Goal: Find specific page/section: Find specific page/section

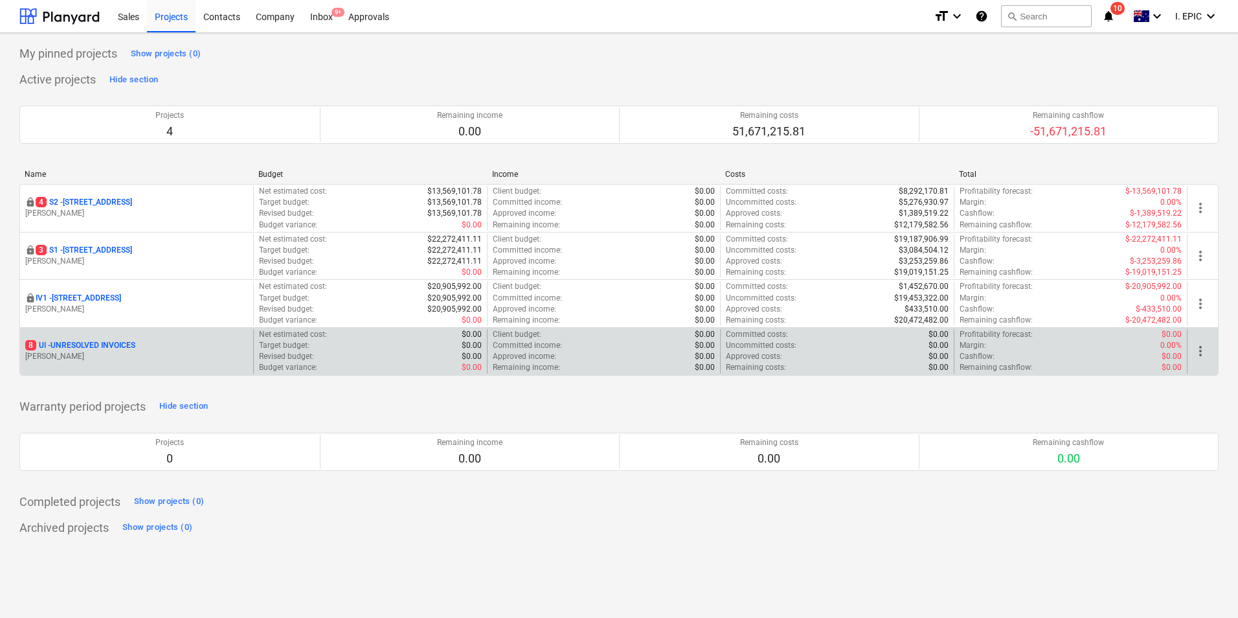
click at [86, 356] on p "[PERSON_NAME]" at bounding box center [136, 356] width 223 height 11
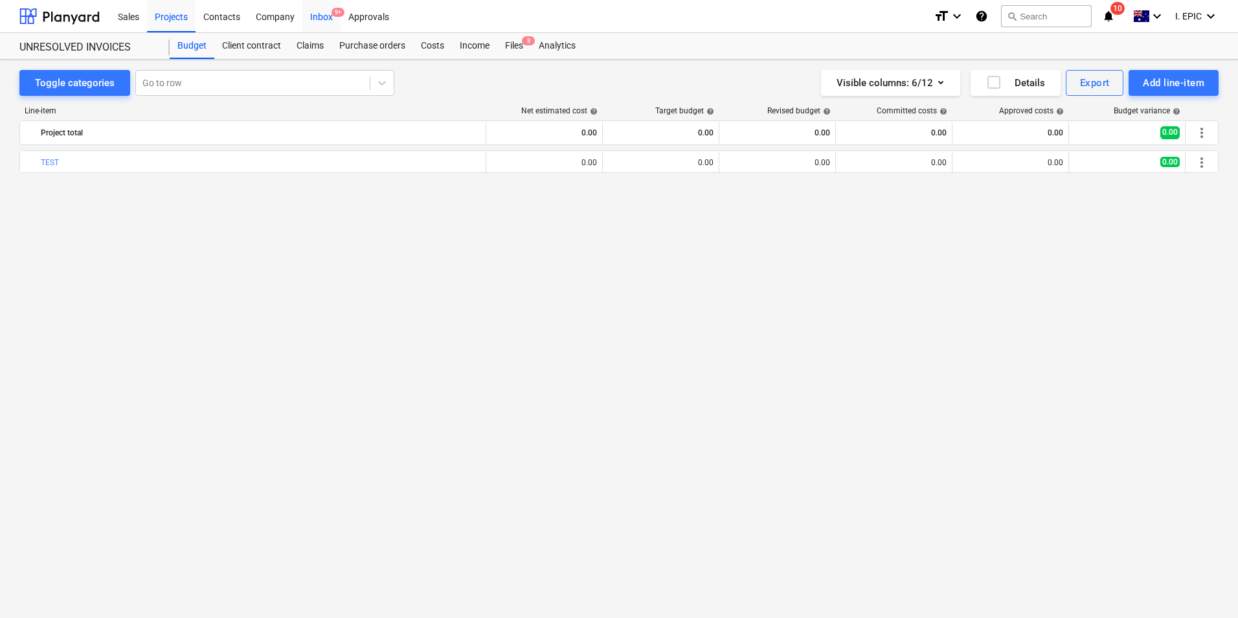
click at [314, 17] on div "Inbox 9+" at bounding box center [321, 15] width 38 height 33
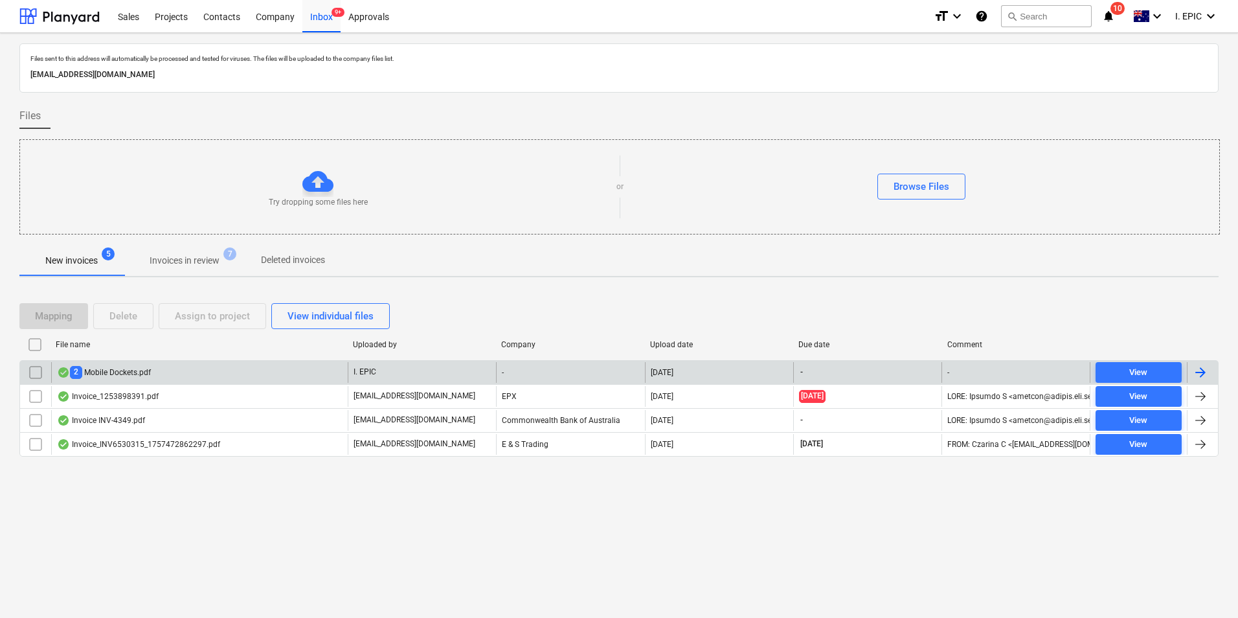
click at [184, 376] on div "2 Mobile Dockets.pdf" at bounding box center [199, 372] width 297 height 21
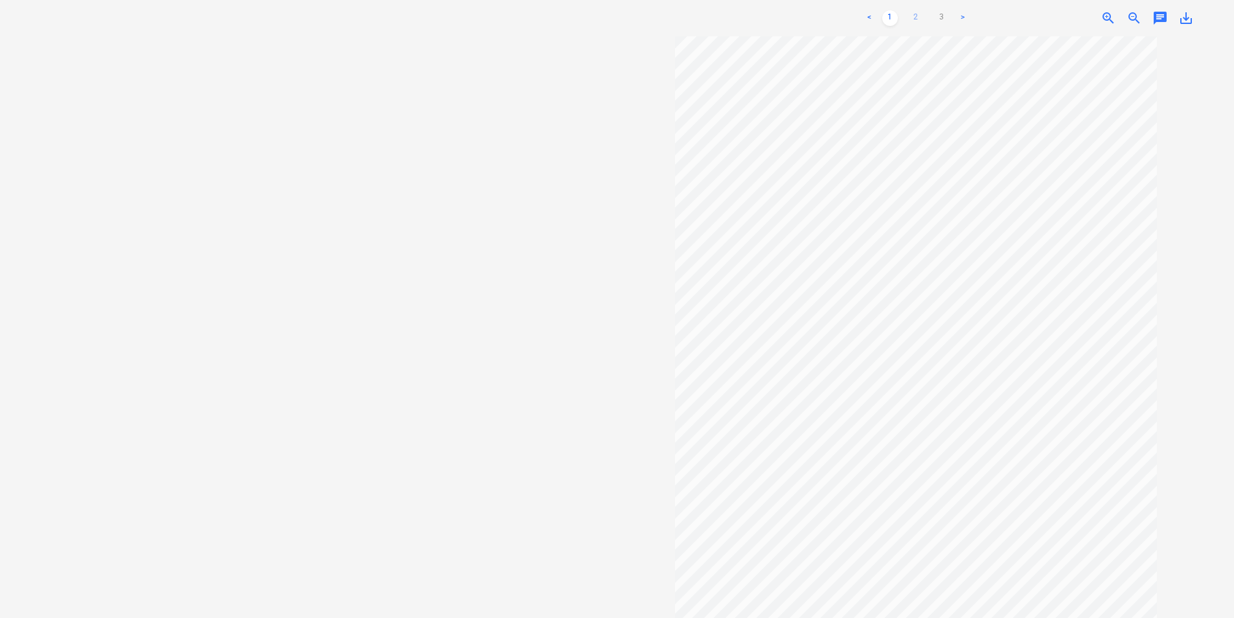
click at [912, 16] on link "2" at bounding box center [916, 18] width 16 height 16
click at [945, 19] on link "3" at bounding box center [942, 18] width 16 height 16
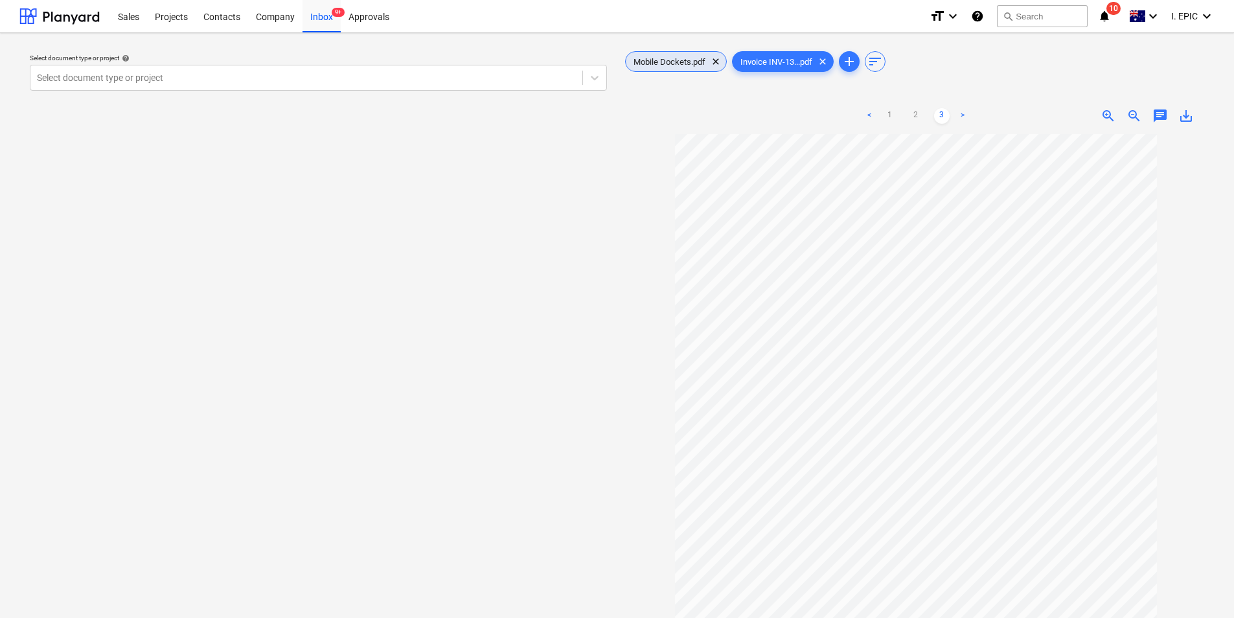
click at [656, 64] on span "Mobile Dockets.pdf" at bounding box center [669, 62] width 87 height 10
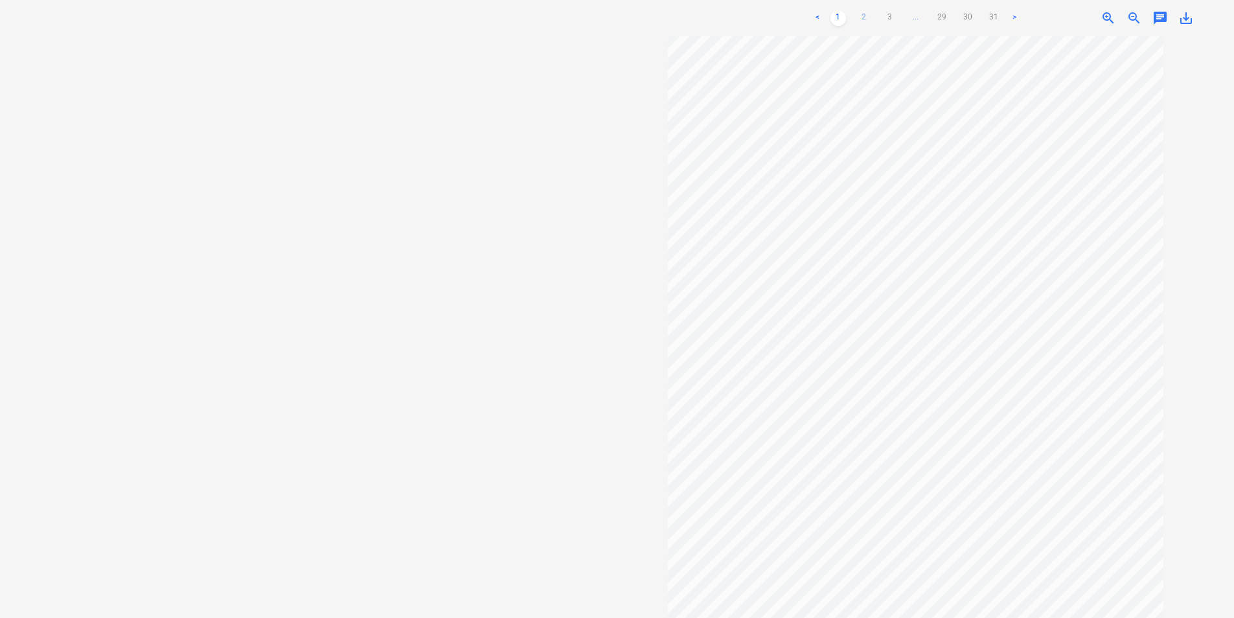
click at [863, 17] on link "2" at bounding box center [864, 18] width 16 height 16
click at [892, 18] on link "3" at bounding box center [890, 18] width 16 height 16
click at [905, 15] on link "4" at bounding box center [903, 18] width 16 height 16
click at [925, 19] on ul "< 1 2 3 4 5 ... 29 30 31 >" at bounding box center [916, 18] width 264 height 16
click at [912, 17] on link "5" at bounding box center [916, 18] width 16 height 16
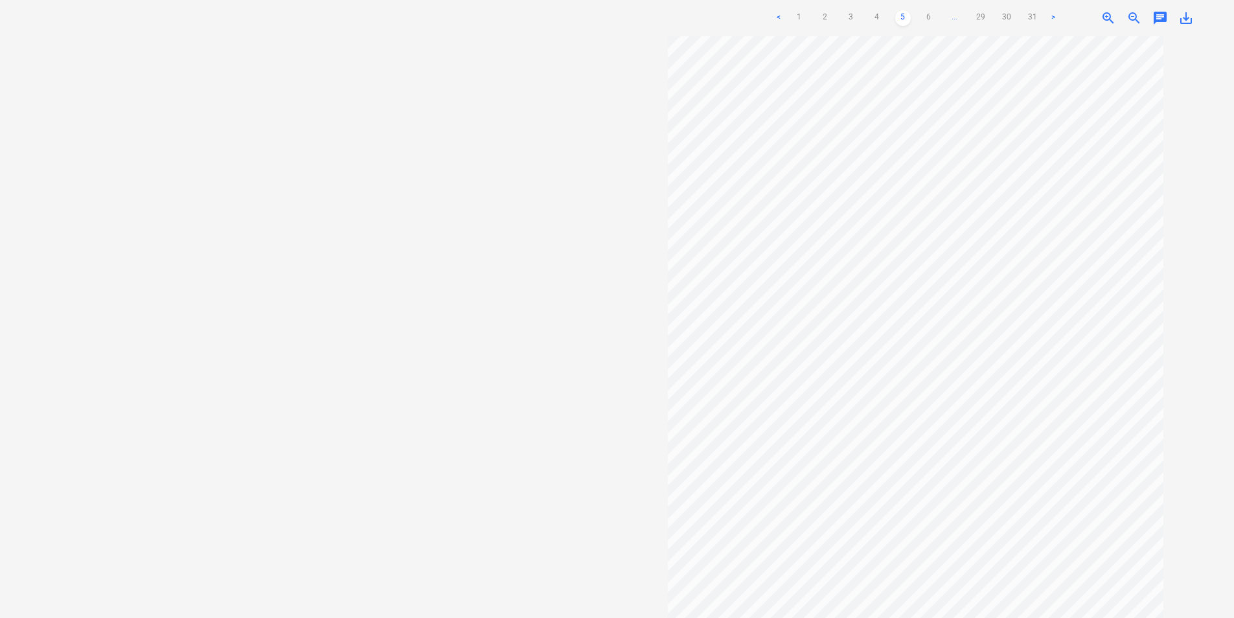
click at [942, 17] on ul "< 1 2 3 4 5 6 ... 29 30 31 >" at bounding box center [916, 18] width 290 height 16
click at [952, 19] on span "..." at bounding box center [955, 18] width 16 height 16
click at [971, 17] on span "..." at bounding box center [968, 18] width 16 height 16
click at [982, 17] on ul "< 1 2 3 ... 8 9 10 ... 29 30 31 >" at bounding box center [916, 18] width 316 height 16
click at [990, 17] on link "29" at bounding box center [994, 18] width 16 height 16
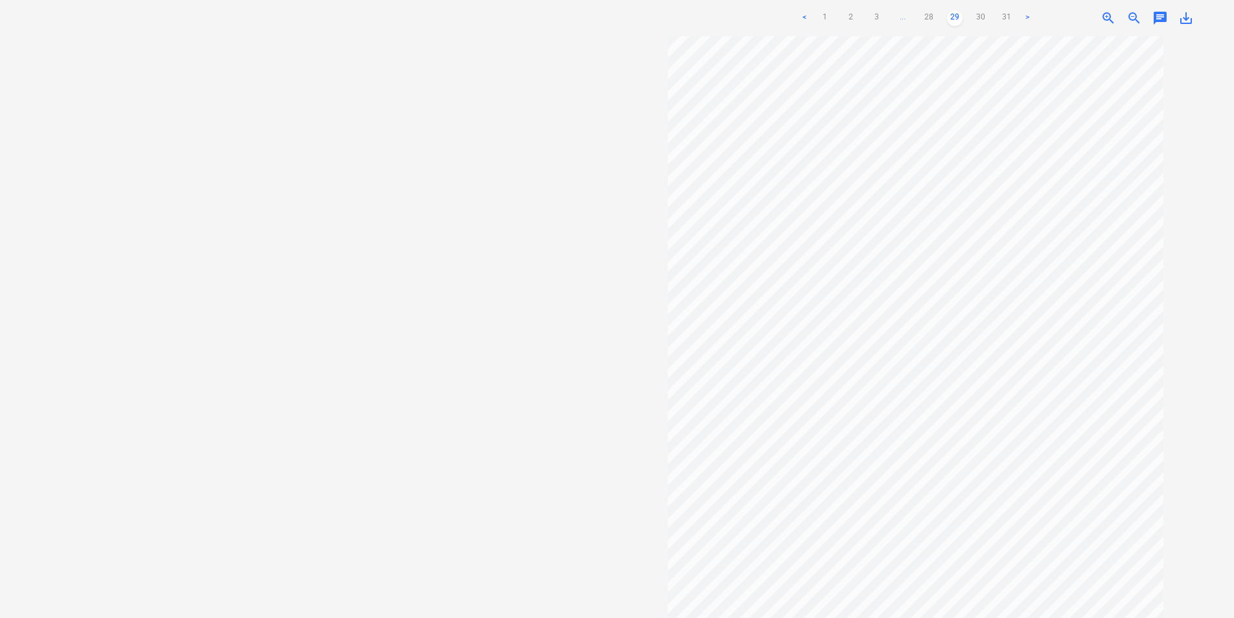
click at [990, 13] on ul "< 1 2 3 ... 28 29 30 31 >" at bounding box center [916, 18] width 238 height 16
click at [982, 15] on link "30" at bounding box center [981, 18] width 16 height 16
click at [995, 19] on link "31" at bounding box center [994, 18] width 16 height 16
click at [1014, 16] on link ">" at bounding box center [1014, 18] width 16 height 16
click at [970, 15] on link "30" at bounding box center [968, 18] width 16 height 16
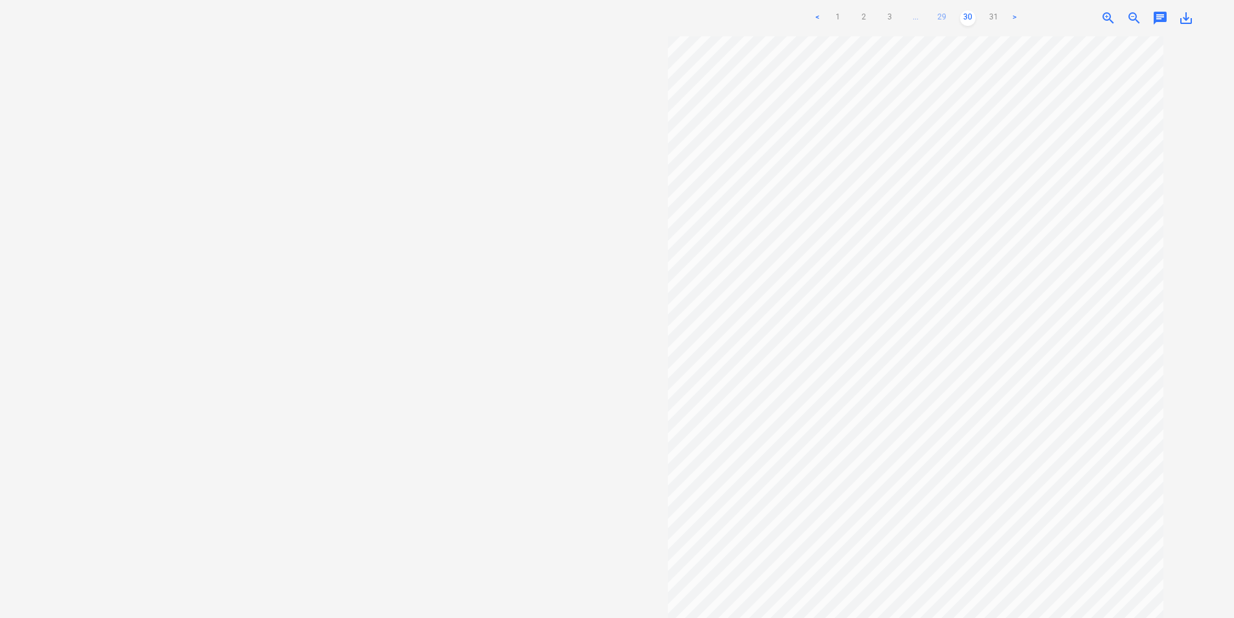
click at [940, 16] on link "29" at bounding box center [942, 18] width 16 height 16
click at [931, 19] on link "28" at bounding box center [929, 18] width 16 height 16
click at [912, 17] on link "27" at bounding box center [916, 18] width 16 height 16
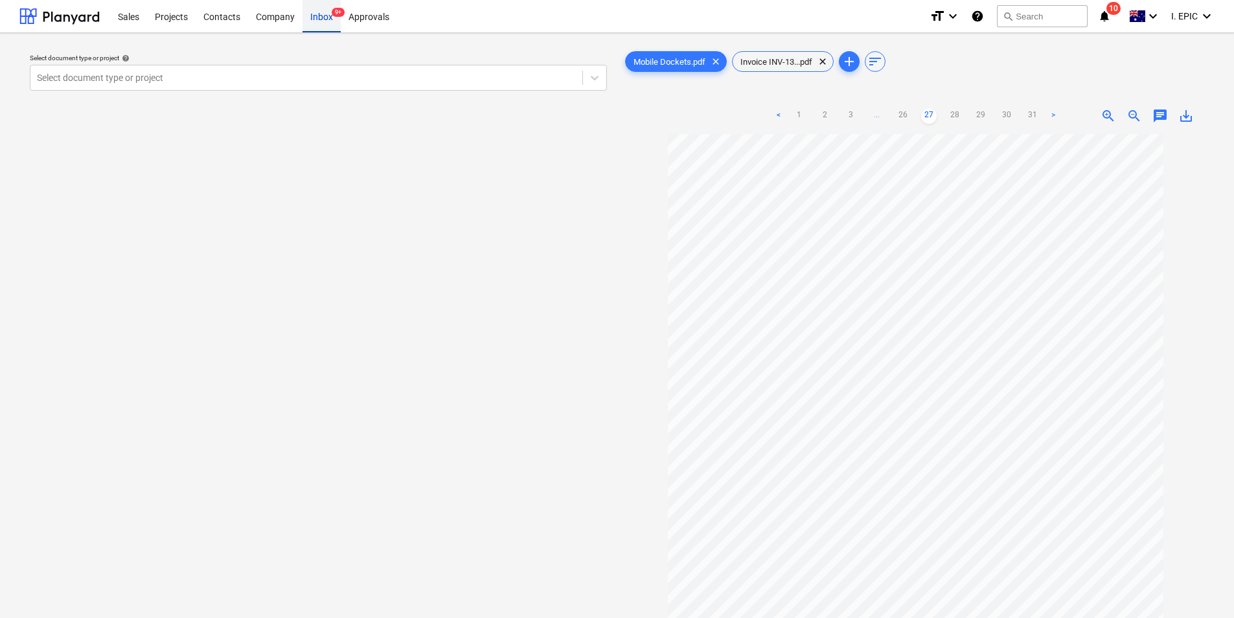
drag, startPoint x: 323, startPoint y: 15, endPoint x: 329, endPoint y: 19, distance: 7.0
click at [323, 15] on div "Inbox 9+" at bounding box center [321, 15] width 38 height 33
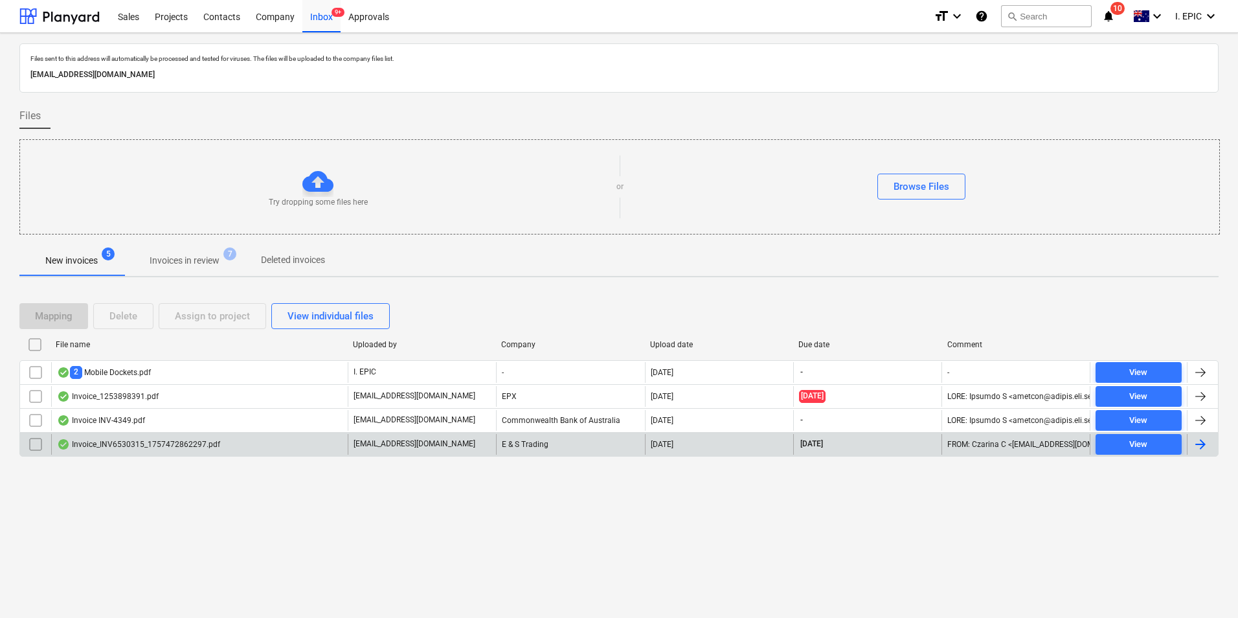
click at [273, 439] on div "Invoice_INV6530315_1757472862297.pdf" at bounding box center [199, 444] width 297 height 21
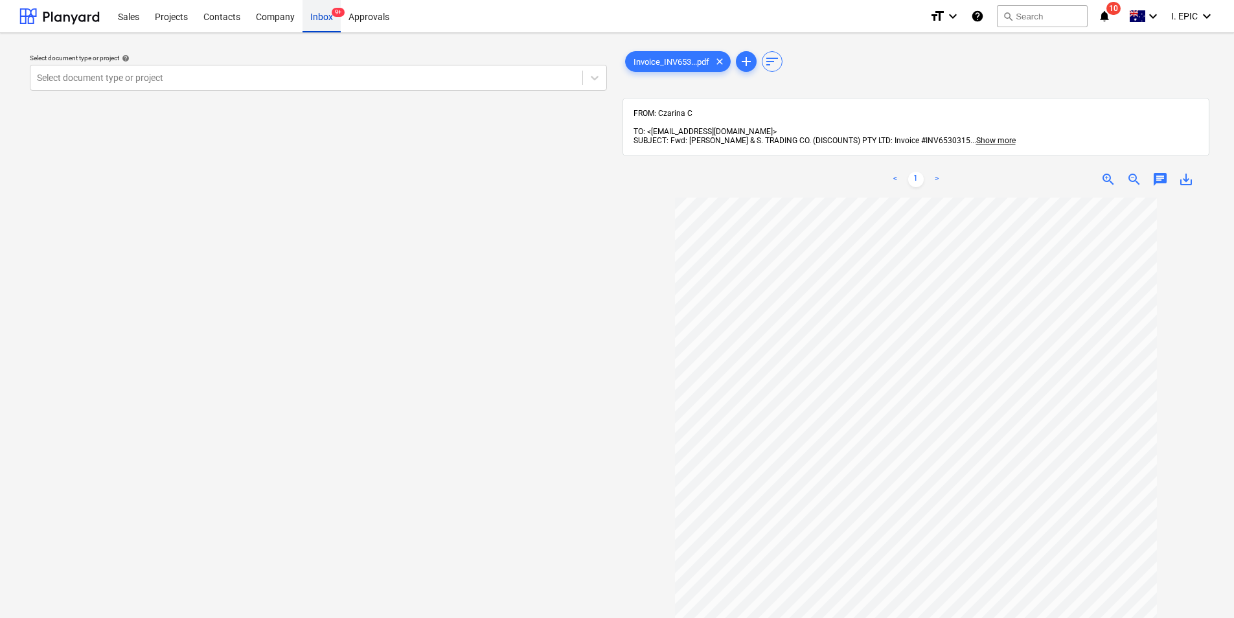
click at [314, 19] on div "Inbox 9+" at bounding box center [321, 15] width 38 height 33
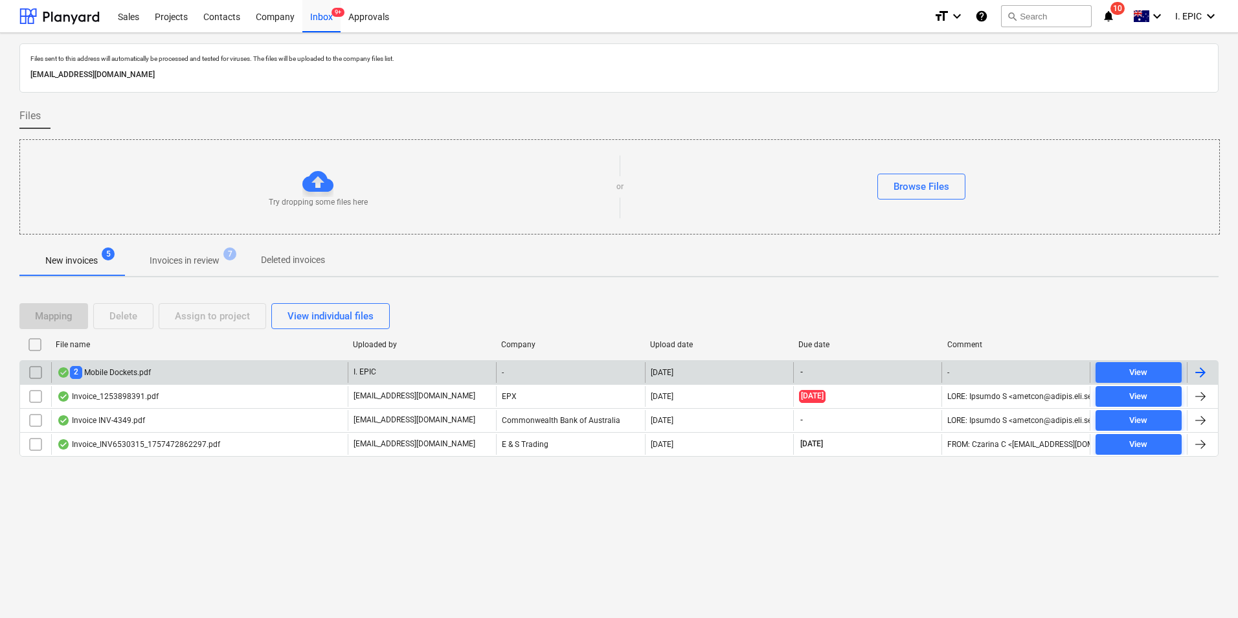
click at [185, 367] on div "2 Mobile Dockets.pdf" at bounding box center [199, 372] width 297 height 21
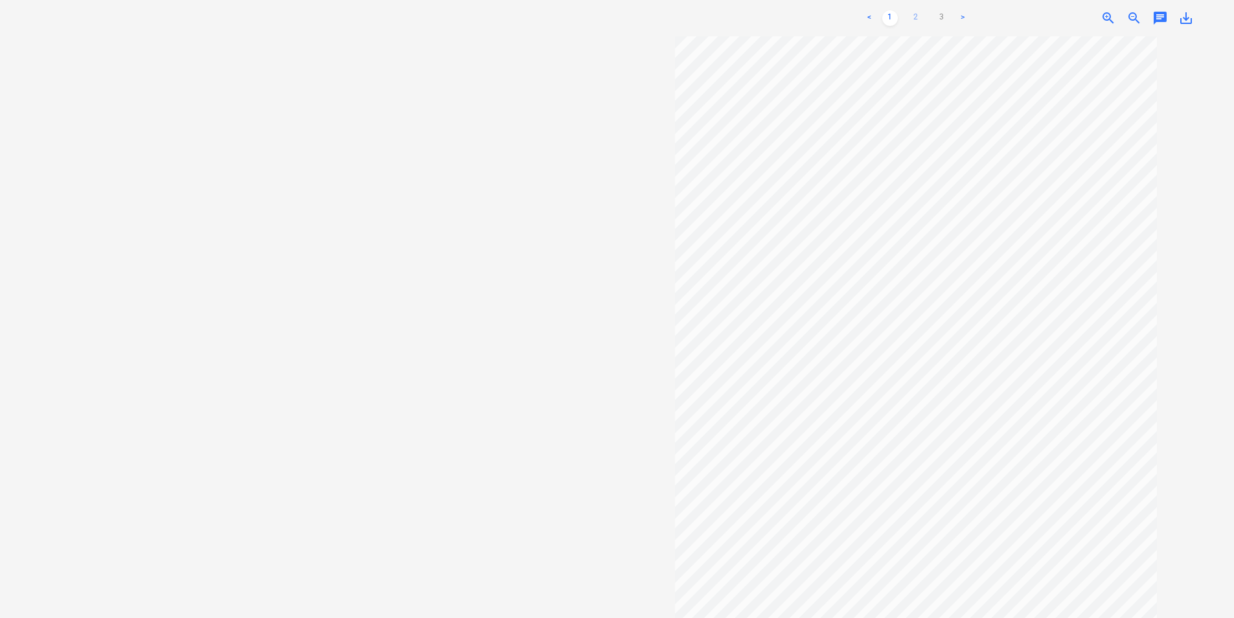
click at [912, 19] on link "2" at bounding box center [916, 18] width 16 height 16
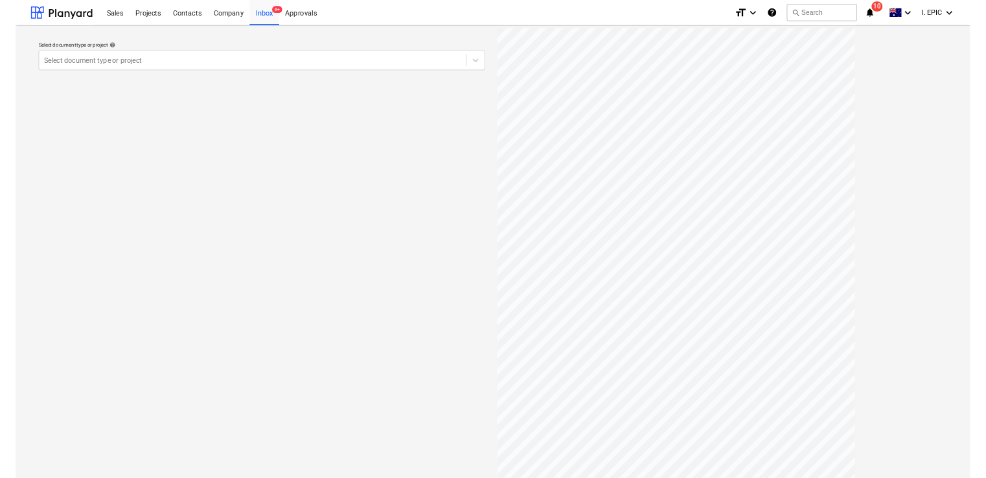
scroll to position [113, 0]
